Goal: Task Accomplishment & Management: Use online tool/utility

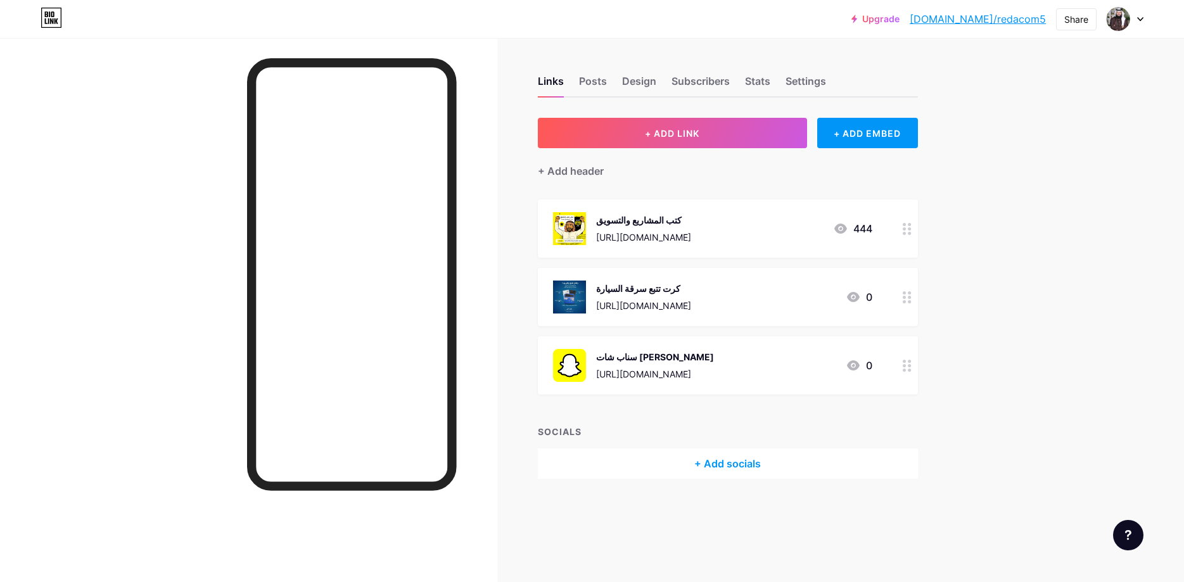
click at [1022, 234] on div "Upgrade [DOMAIN_NAME]/redaco... [DOMAIN_NAME]/redacom5 Share Switch accounts ال…" at bounding box center [592, 291] width 1184 height 582
click at [682, 137] on span "+ ADD LINK" at bounding box center [672, 133] width 54 height 11
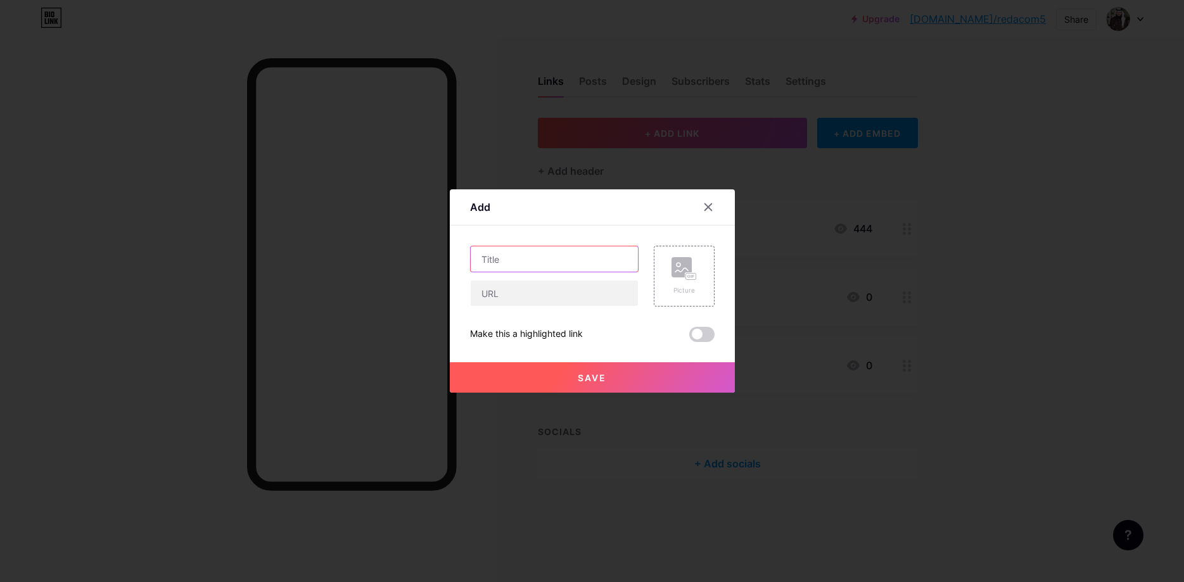
click at [549, 255] on input "text" at bounding box center [554, 258] width 167 height 25
type input "g"
type input "لطلب الاعلانات والتغطيات"
click at [506, 288] on input "text" at bounding box center [554, 293] width 167 height 25
paste input "[URL][DOMAIN_NAME]"
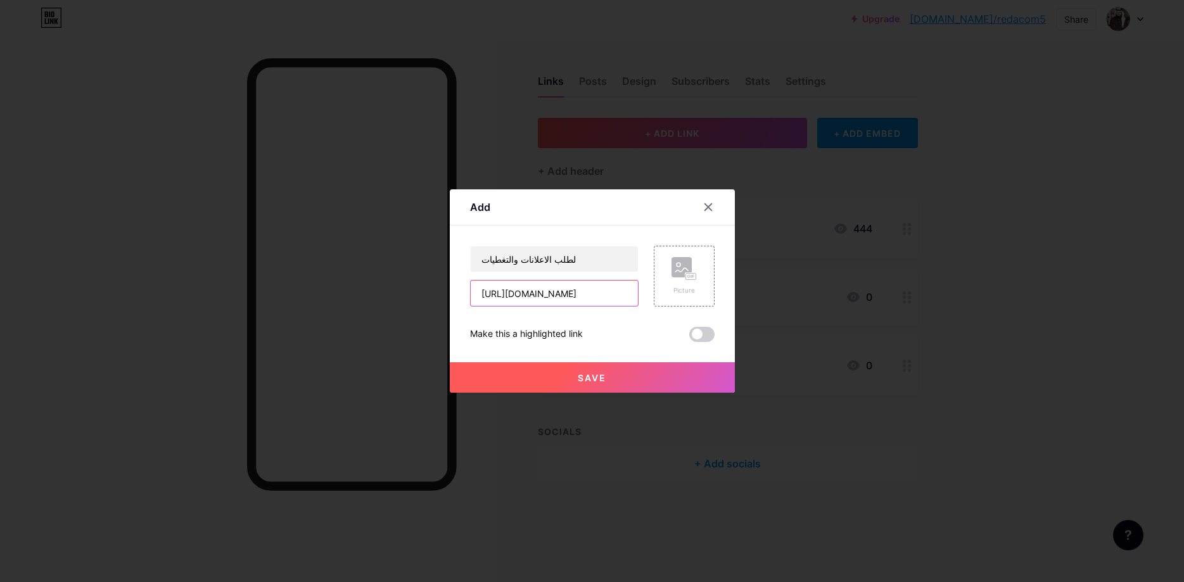
type input "[URL][DOMAIN_NAME]"
click at [643, 333] on div "Make this a highlighted link" at bounding box center [592, 334] width 244 height 15
click at [673, 290] on div "Picture" at bounding box center [683, 290] width 25 height 9
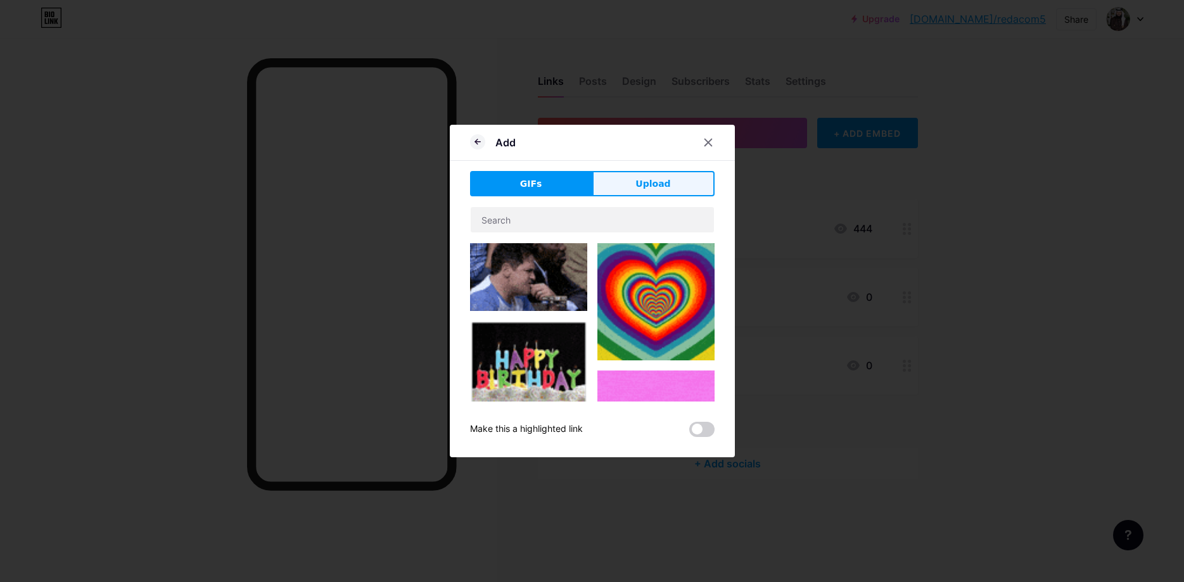
click at [634, 194] on button "Upload" at bounding box center [653, 183] width 122 height 25
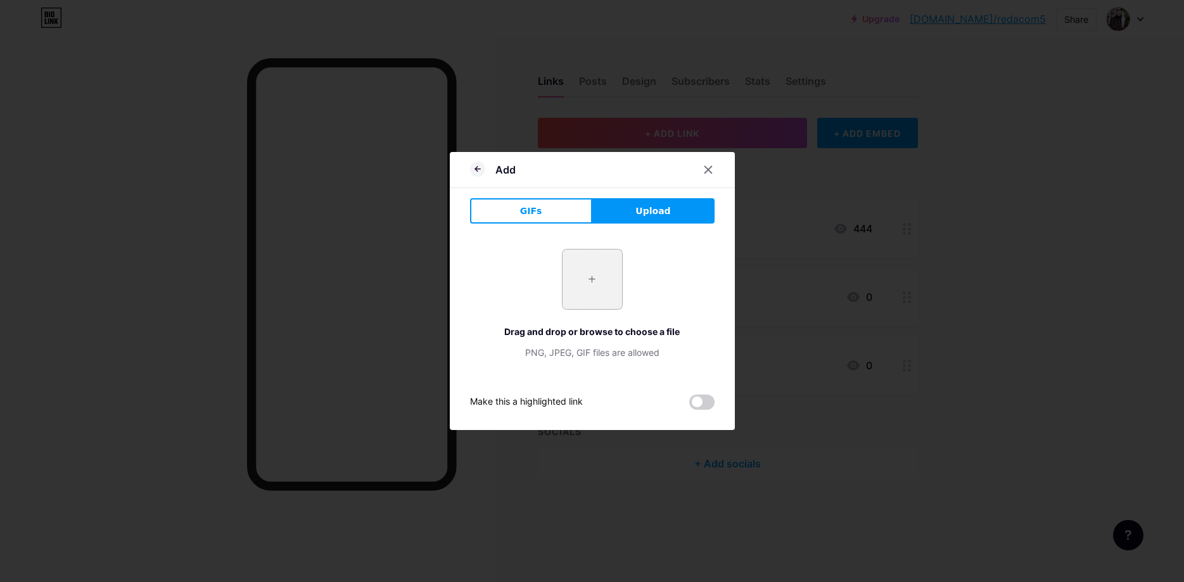
click at [606, 258] on input "file" at bounding box center [592, 280] width 60 height 60
click at [570, 256] on input "file" at bounding box center [592, 280] width 60 height 60
type input "C:\fakepath\whatsapp-logo-icon-whatsapp-logo-icon-vector-format-367466045.webp"
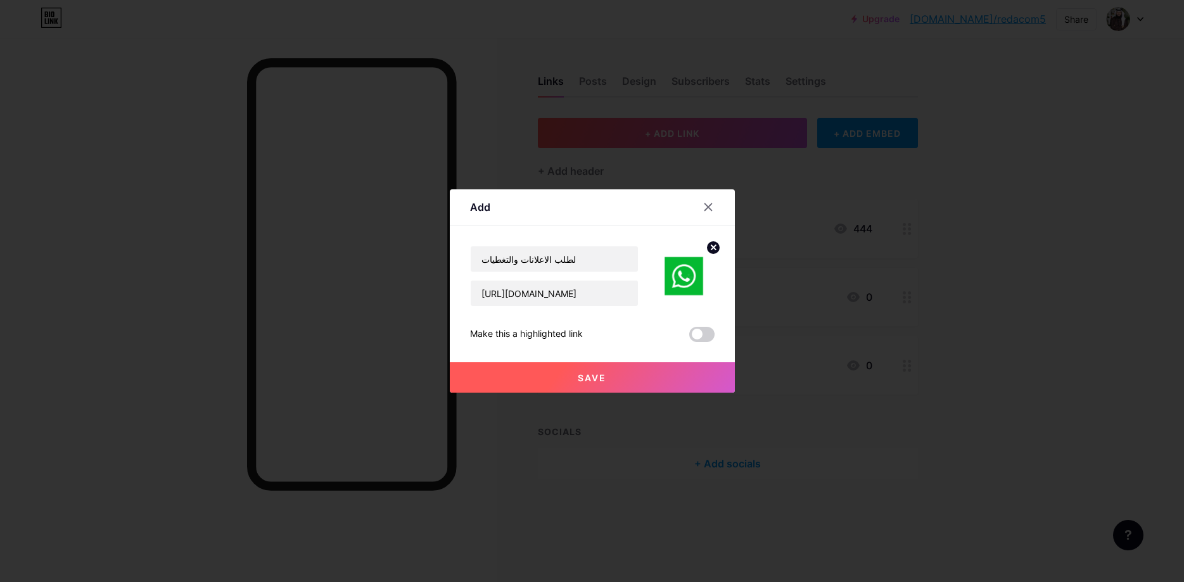
click at [624, 379] on button "Save" at bounding box center [592, 377] width 285 height 30
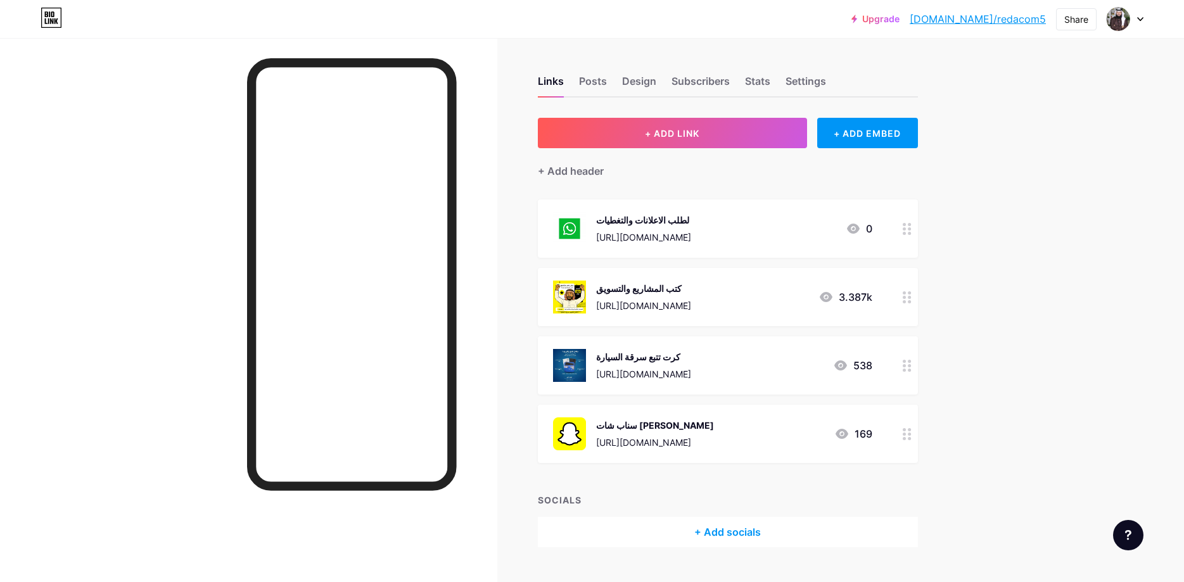
scroll to position [28, 0]
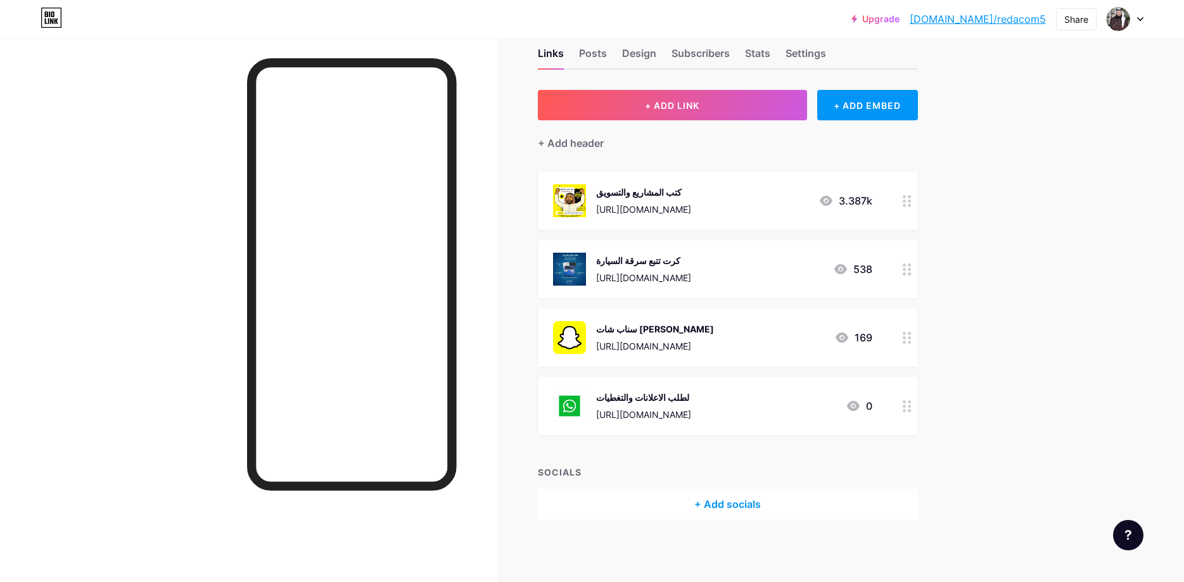
click at [132, 332] on div at bounding box center [248, 329] width 497 height 582
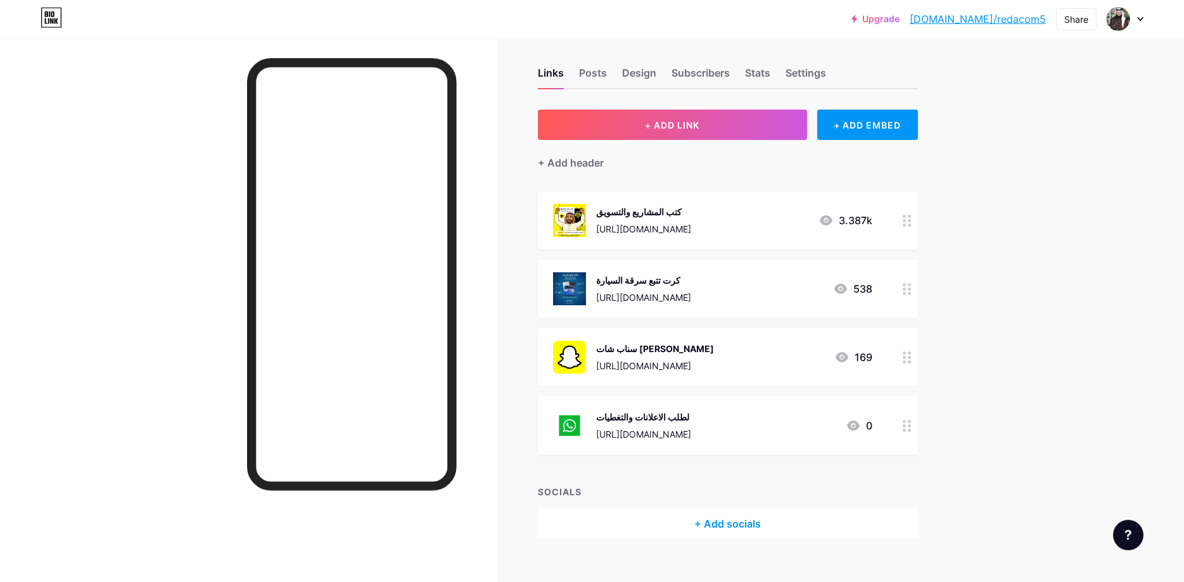
scroll to position [0, 0]
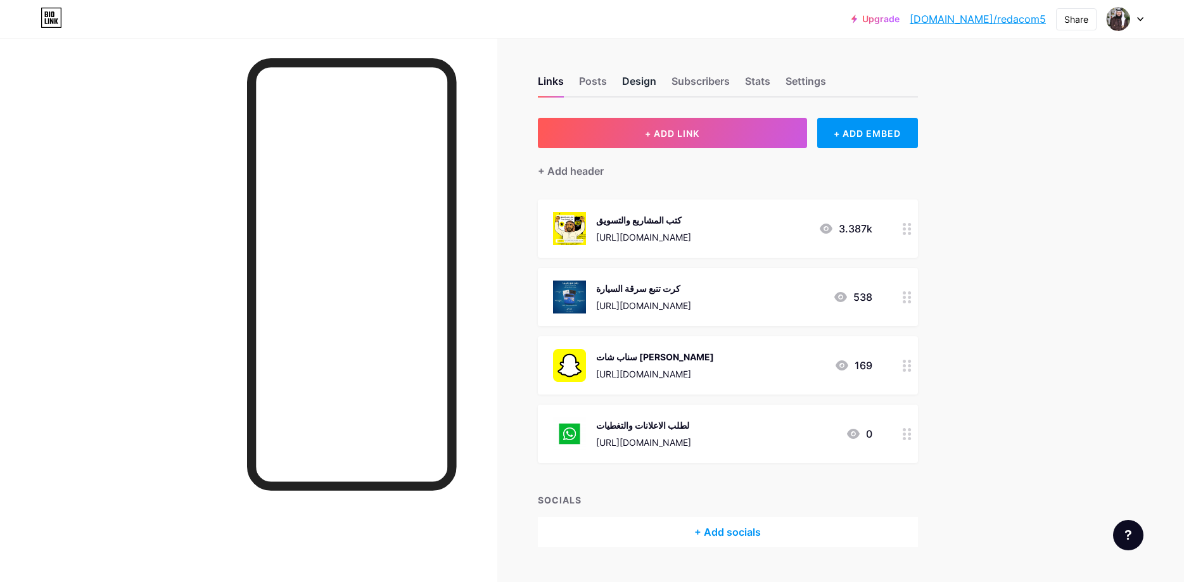
click at [642, 87] on div "Design" at bounding box center [639, 84] width 34 height 23
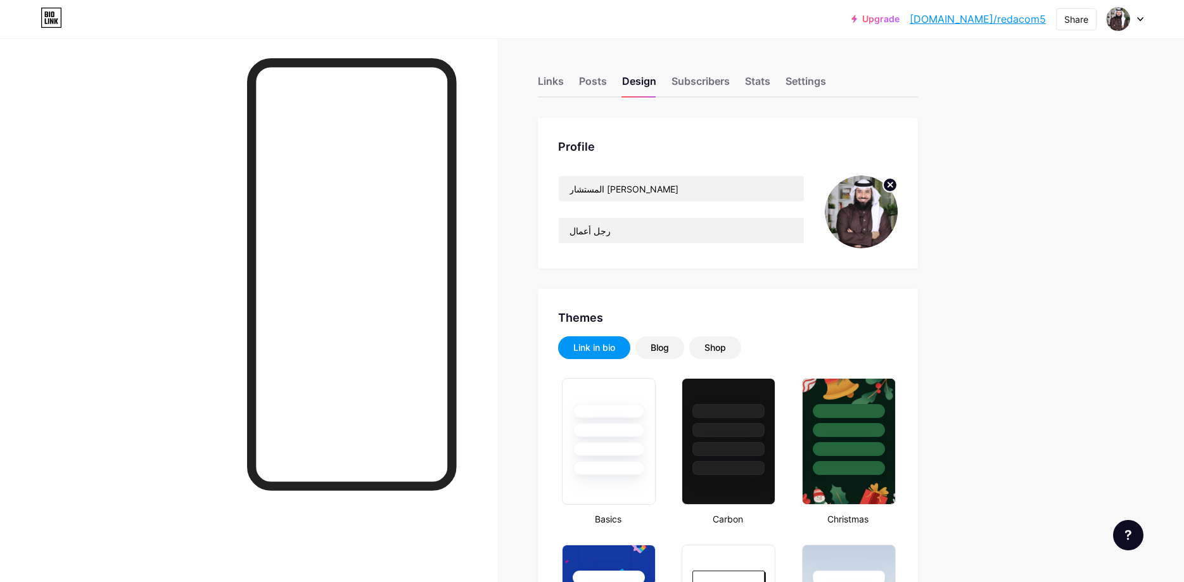
type input "#45d8d8"
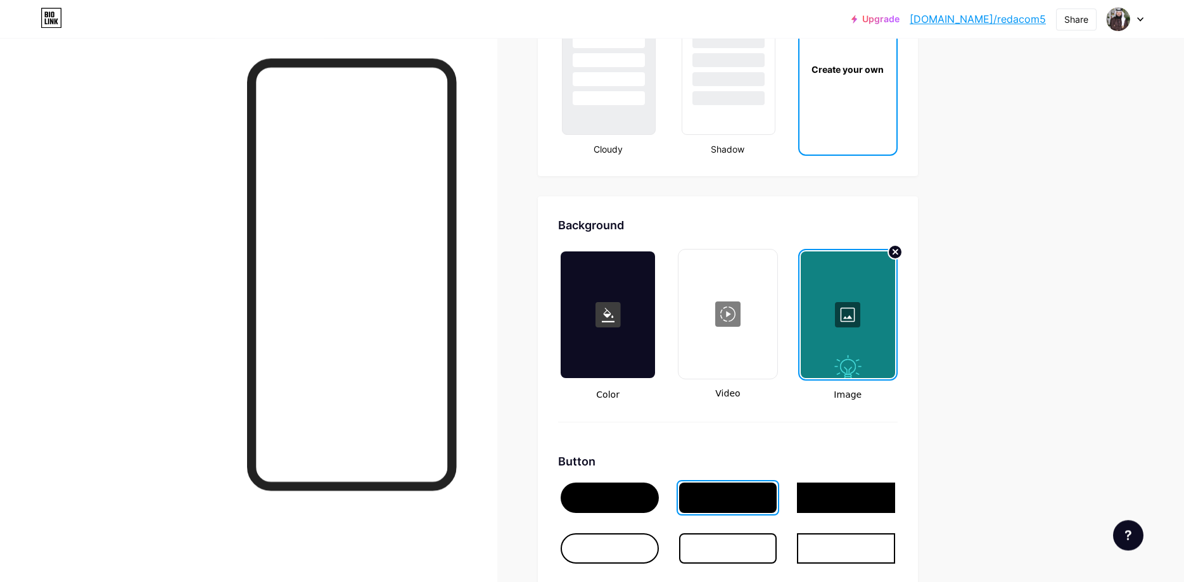
scroll to position [1596, 0]
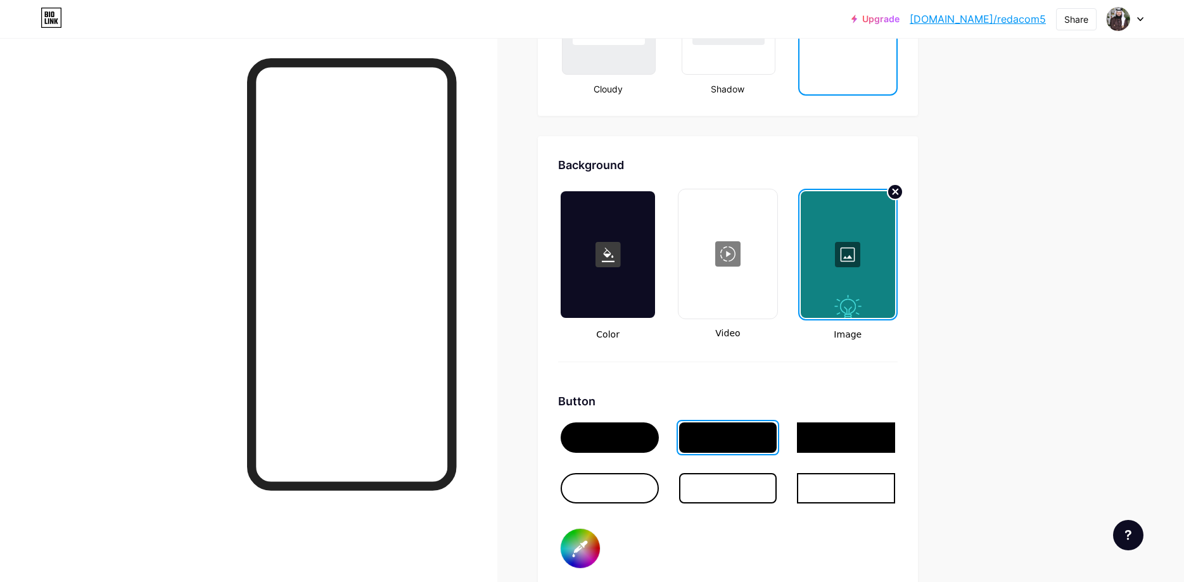
click at [894, 194] on circle at bounding box center [894, 191] width 15 height 15
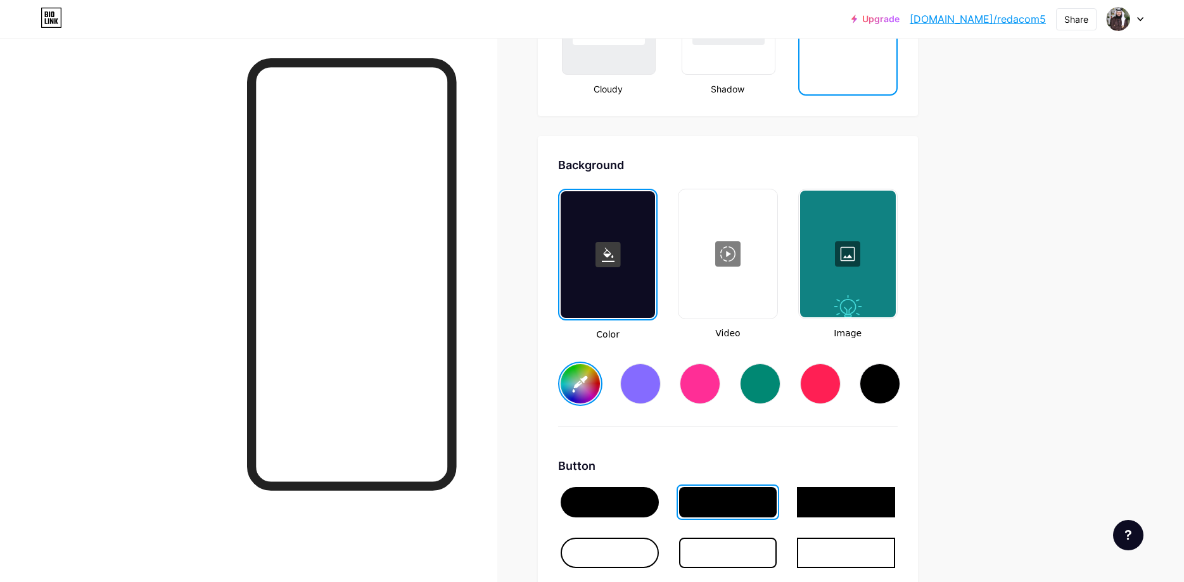
click at [859, 258] on div at bounding box center [848, 254] width 96 height 127
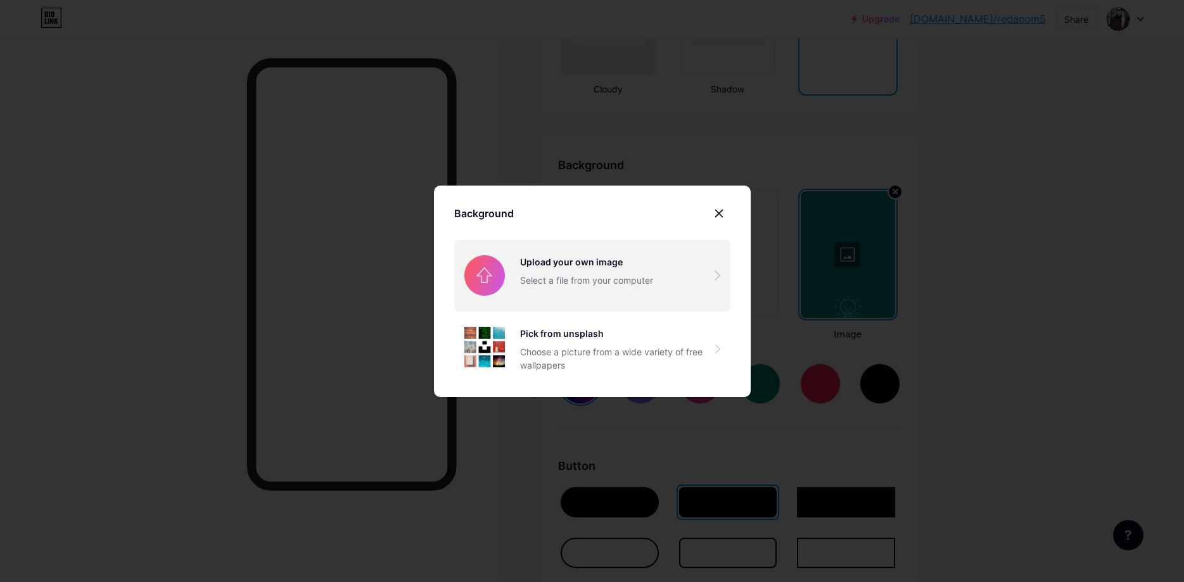
click at [515, 282] on input "file" at bounding box center [592, 275] width 276 height 71
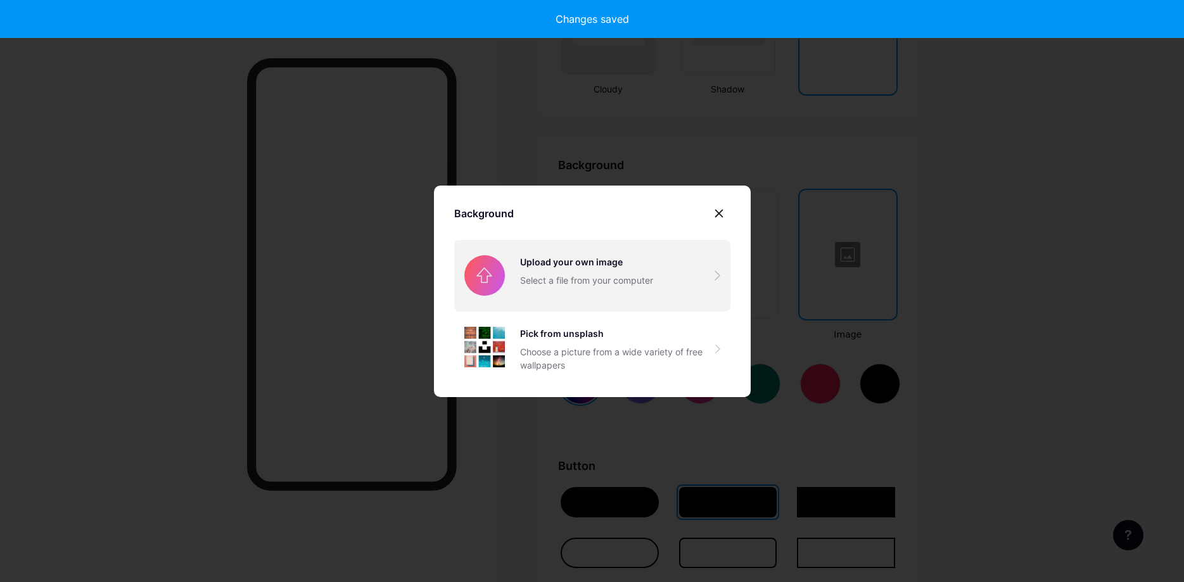
type input "#ffffff"
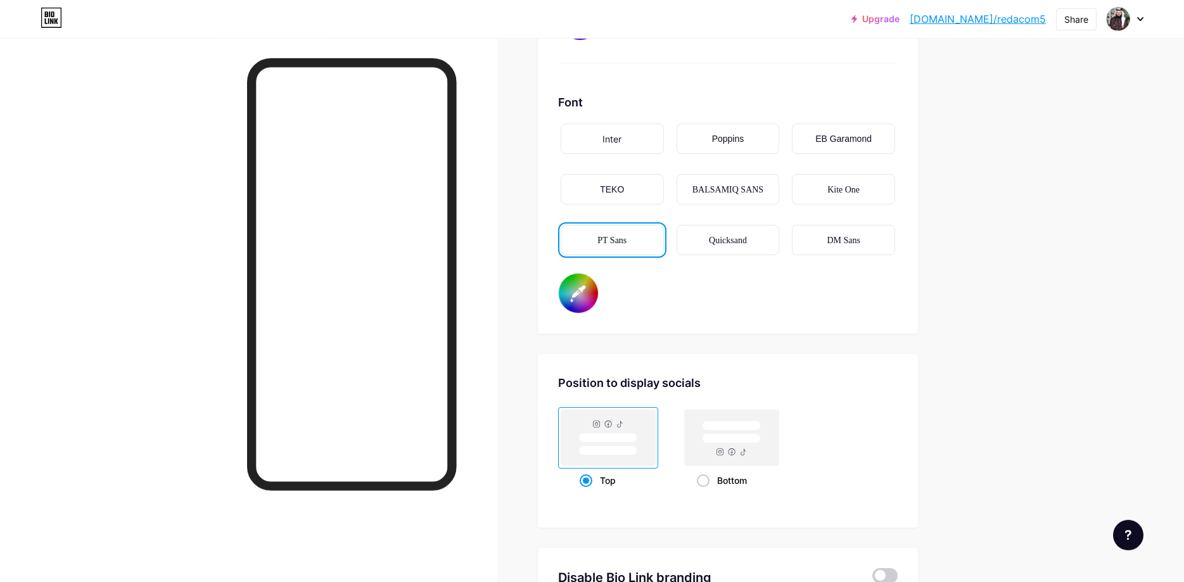
scroll to position [1995, 0]
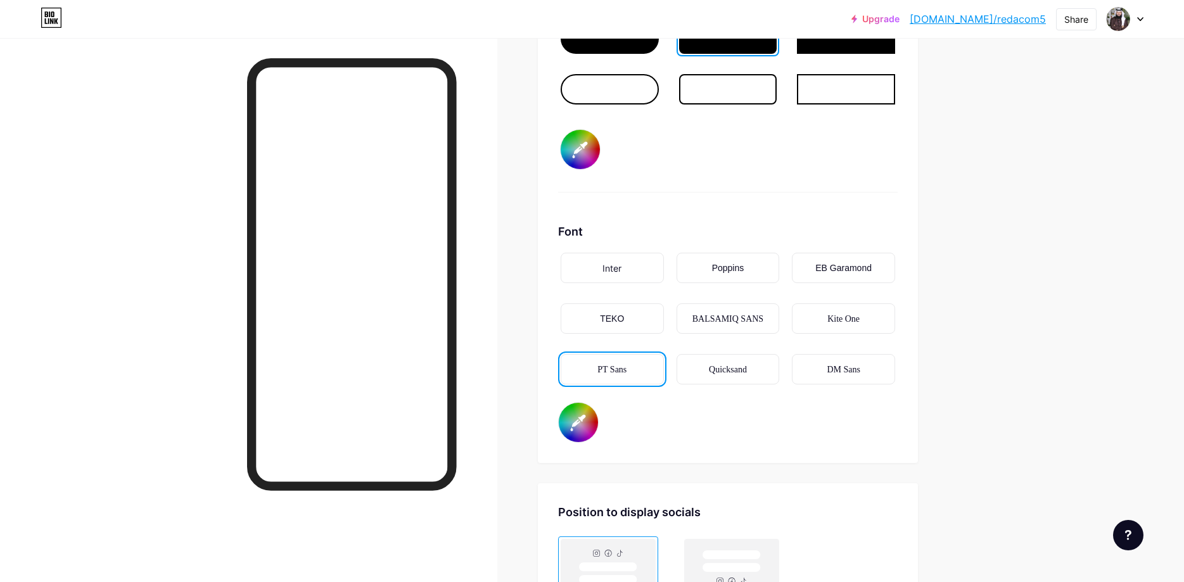
click at [594, 414] on input "#ffffff" at bounding box center [578, 422] width 39 height 39
type input "#ffffff"
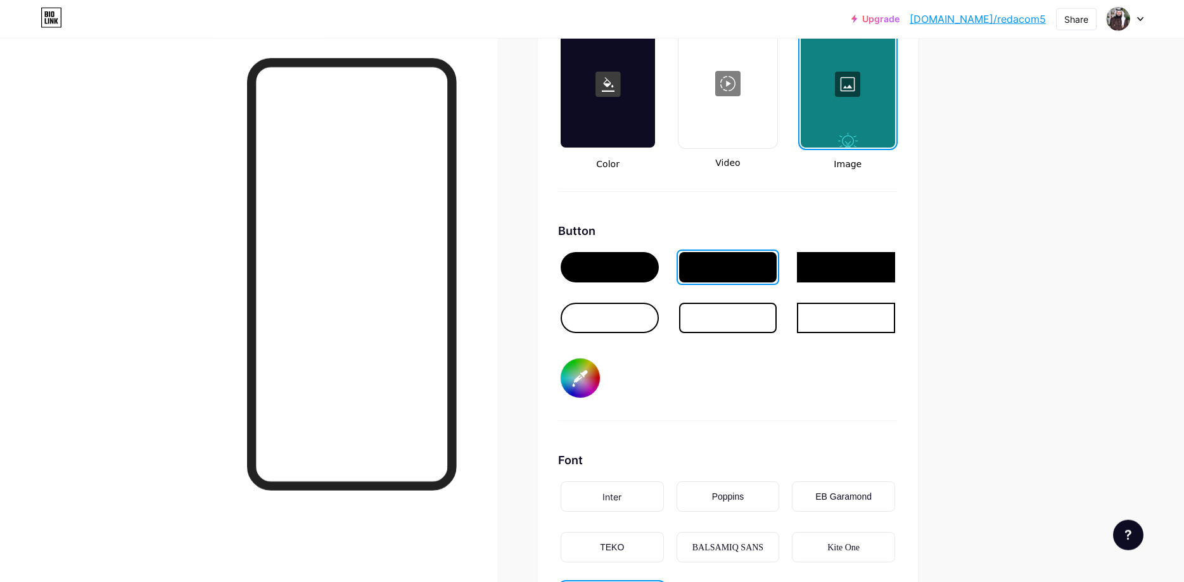
scroll to position [1676, 0]
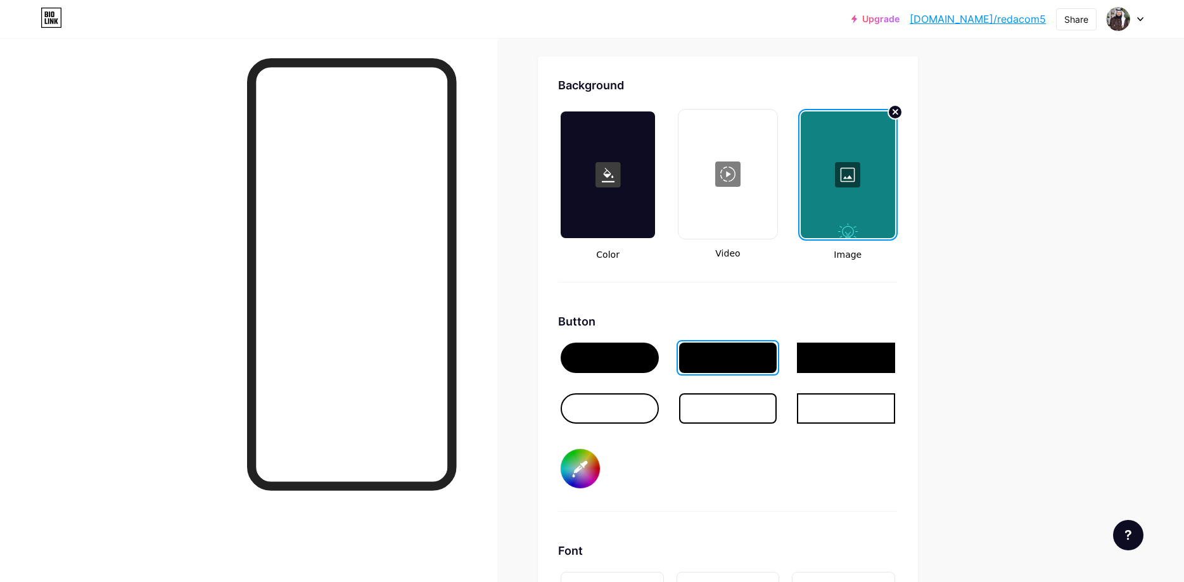
click at [872, 151] on div at bounding box center [848, 174] width 94 height 127
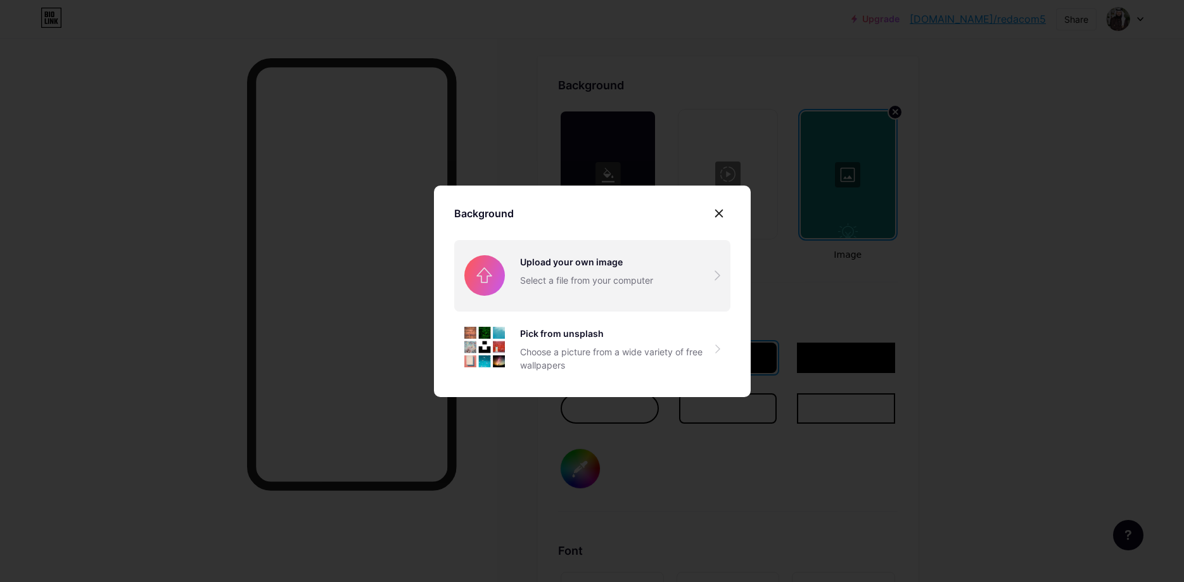
click at [624, 267] on input "file" at bounding box center [592, 275] width 276 height 71
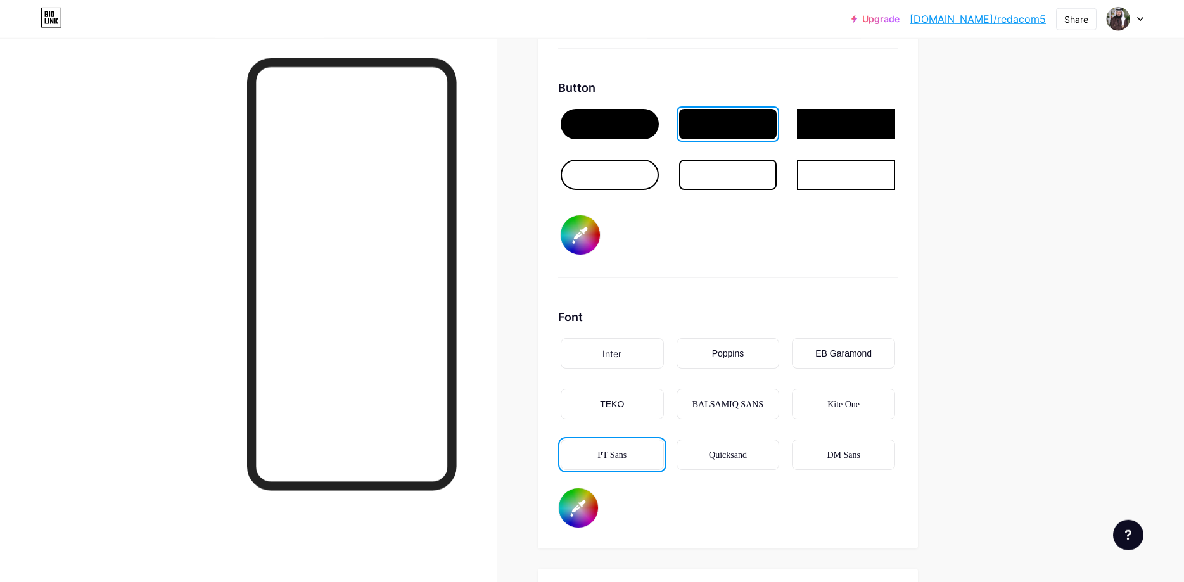
scroll to position [1915, 0]
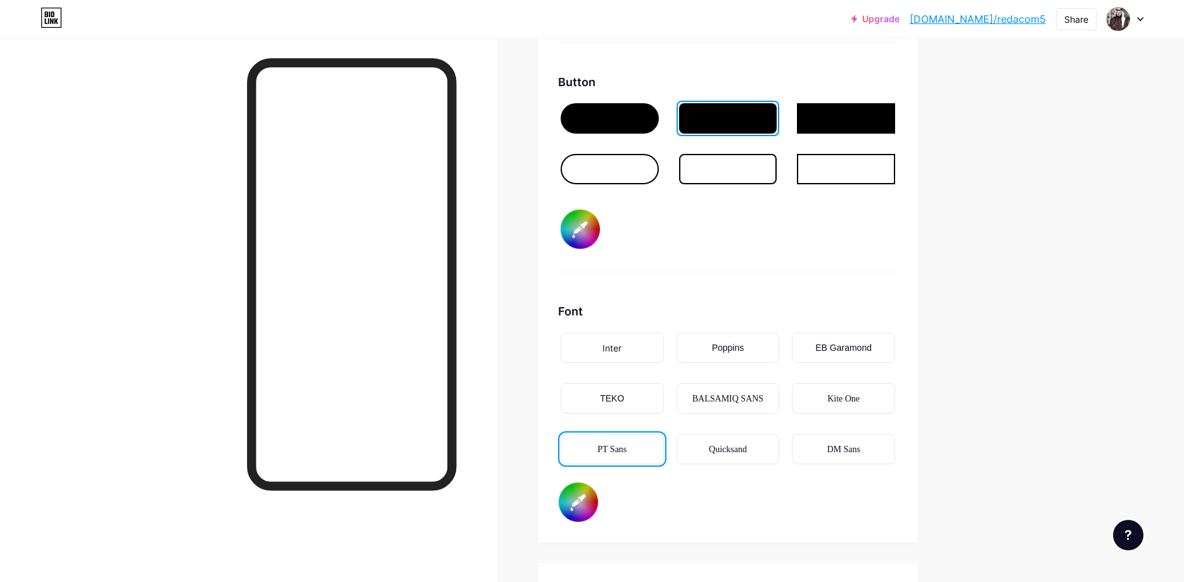
click at [590, 501] on input "#ffffff" at bounding box center [578, 502] width 39 height 39
